Goal: Entertainment & Leisure: Consume media (video, audio)

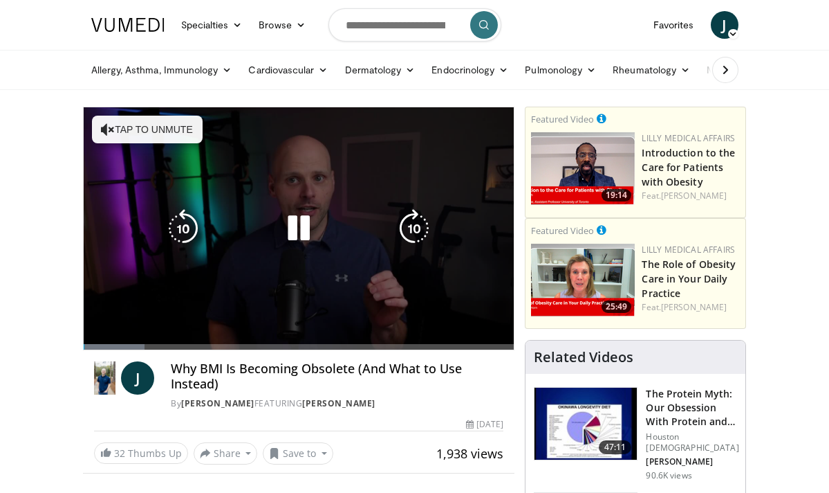
click at [125, 335] on video-js "**********" at bounding box center [299, 228] width 431 height 242
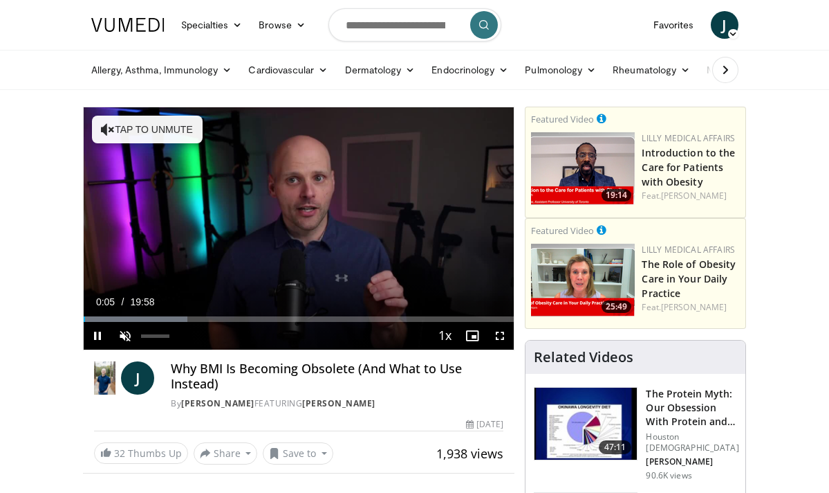
click at [123, 334] on span "Video Player" at bounding box center [125, 336] width 28 height 28
click at [498, 333] on span "Video Player" at bounding box center [500, 336] width 28 height 28
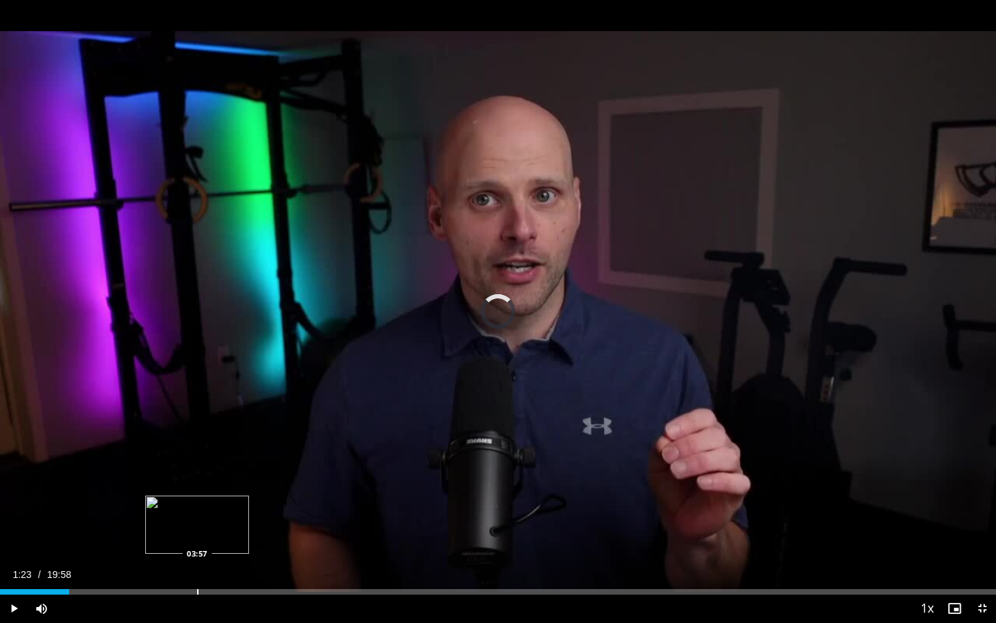
drag, startPoint x: 69, startPoint y: 591, endPoint x: 203, endPoint y: 587, distance: 133.6
click at [203, 492] on div "Loaded : 0.00% 03:22 03:57" at bounding box center [498, 587] width 996 height 13
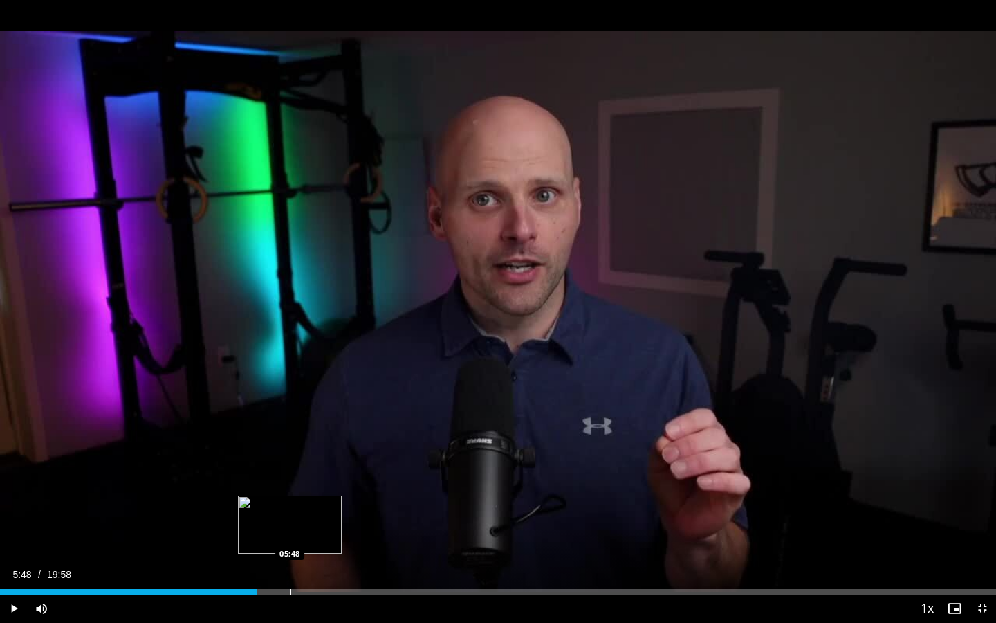
drag, startPoint x: 255, startPoint y: 591, endPoint x: 290, endPoint y: 592, distance: 35.3
click at [290, 492] on div "Progress Bar" at bounding box center [290, 592] width 1 height 6
drag, startPoint x: 304, startPoint y: 590, endPoint x: 345, endPoint y: 594, distance: 41.0
click at [345, 492] on div "Progress Bar" at bounding box center [345, 592] width 1 height 6
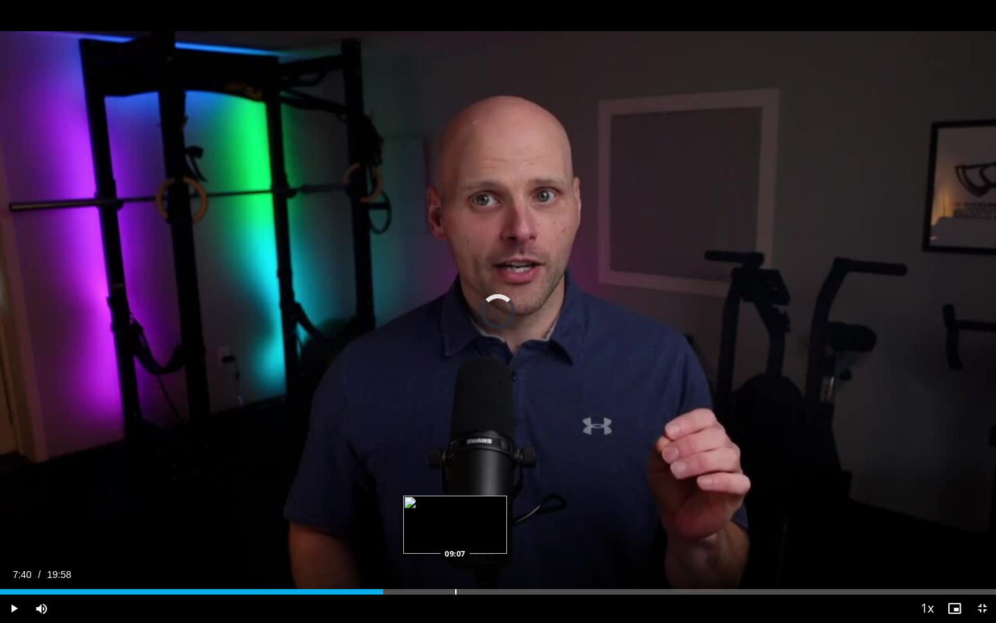
drag, startPoint x: 383, startPoint y: 589, endPoint x: 455, endPoint y: 587, distance: 72.0
click at [455, 492] on div "Loaded : 0.00% 08:00 09:07" at bounding box center [498, 587] width 996 height 13
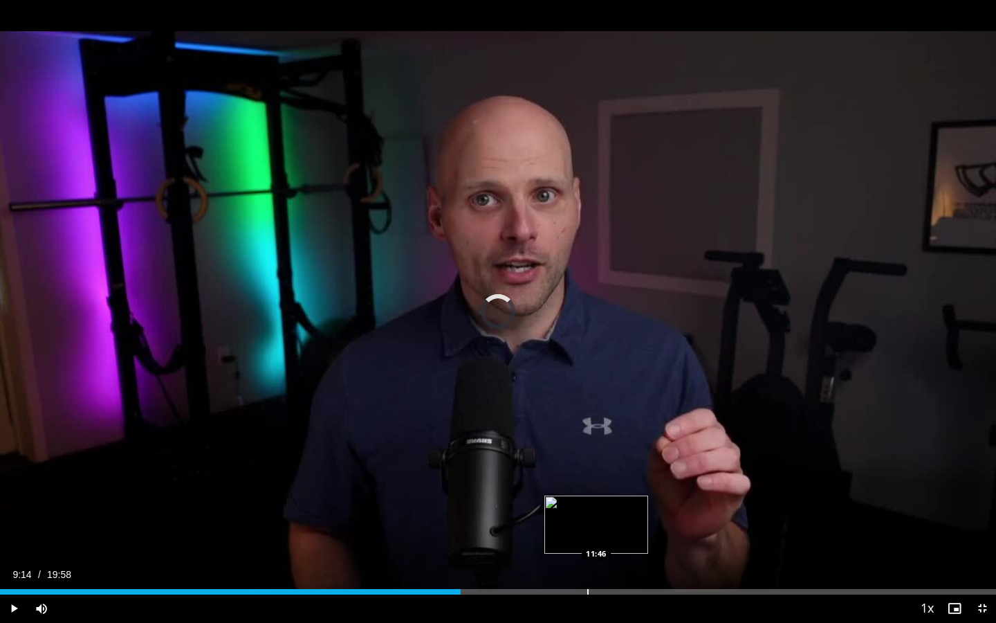
drag, startPoint x: 461, startPoint y: 594, endPoint x: 621, endPoint y: 591, distance: 160.5
click at [621, 492] on div "Loaded : 0.00% 09:50 11:46" at bounding box center [498, 587] width 996 height 13
drag, startPoint x: 625, startPoint y: 594, endPoint x: 546, endPoint y: 596, distance: 78.9
click at [546, 492] on div "Current Time 11:37 / Duration 19:58 Play Mute 0% Loaded : 0.00% 10:56 12:06 Str…" at bounding box center [498, 608] width 996 height 28
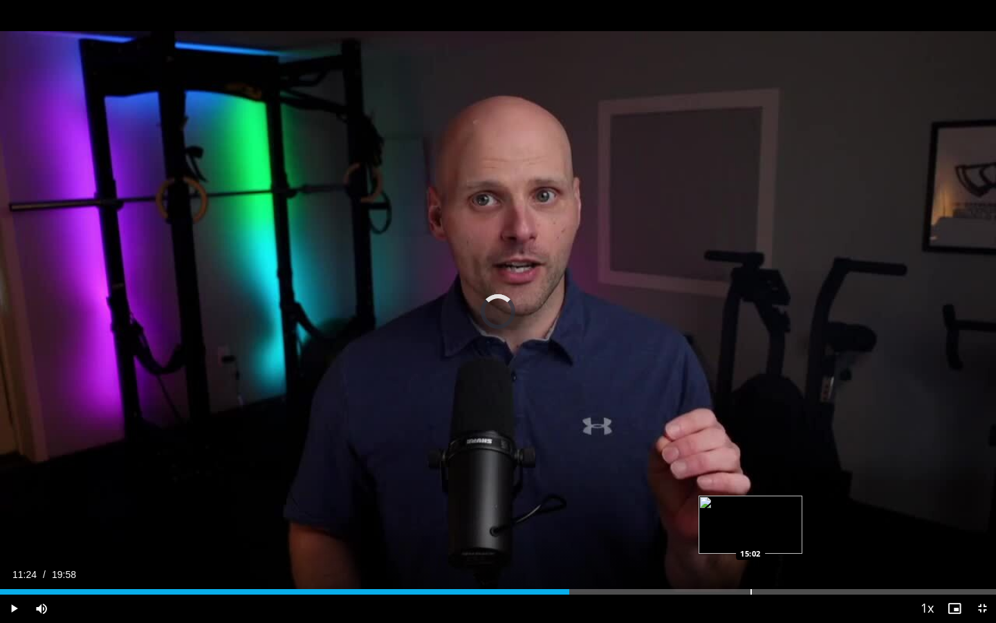
drag, startPoint x: 569, startPoint y: 589, endPoint x: 752, endPoint y: 584, distance: 182.7
click at [752, 492] on div "Loaded : 0.00% 15:01 15:02" at bounding box center [498, 587] width 996 height 13
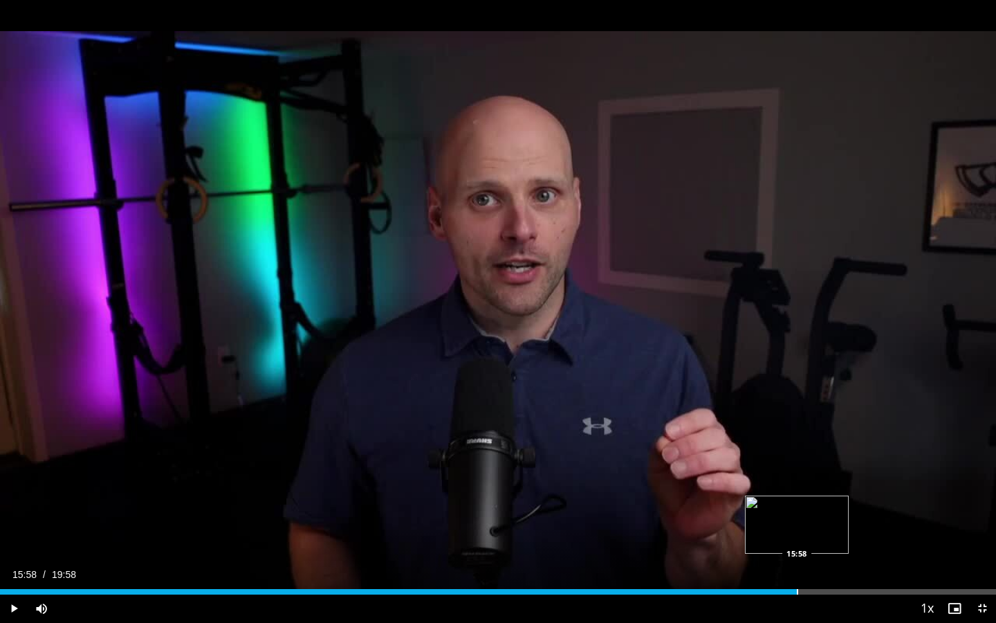
drag, startPoint x: 758, startPoint y: 591, endPoint x: 797, endPoint y: 591, distance: 38.7
click at [797, 492] on div "Progress Bar" at bounding box center [797, 592] width 1 height 6
click at [829, 492] on span "Video Player" at bounding box center [982, 608] width 28 height 28
